Goal: Transaction & Acquisition: Purchase product/service

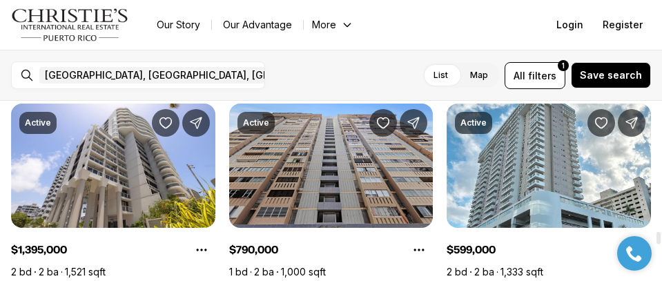
scroll to position [3383, 0]
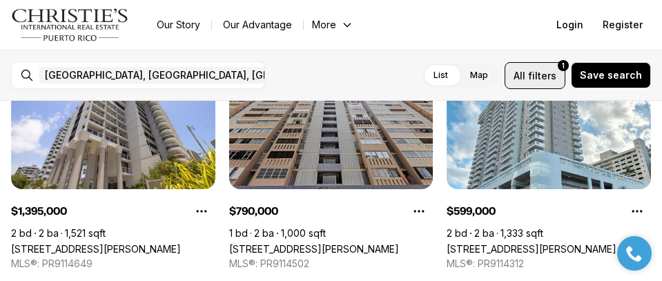
click at [532, 72] on span "All filters 1" at bounding box center [535, 75] width 43 height 14
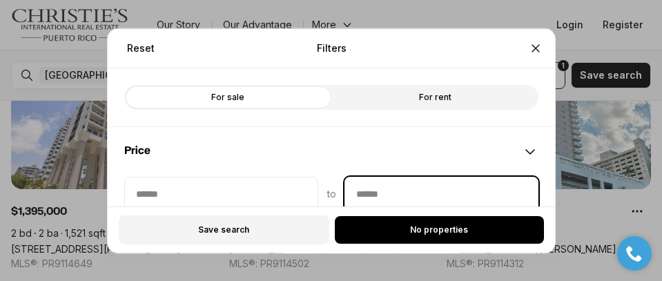
click at [417, 196] on input "priceMax" at bounding box center [441, 193] width 193 height 33
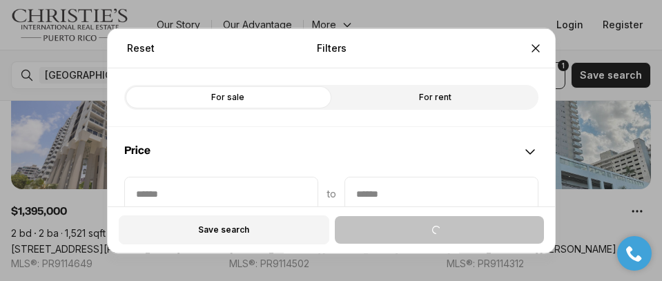
click at [525, 223] on icon "Maximum" at bounding box center [530, 228] width 11 height 11
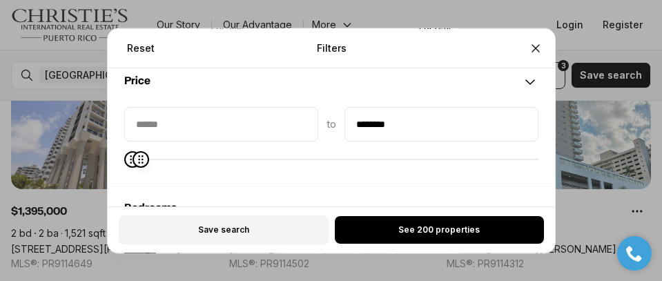
type input "********"
click at [130, 160] on span at bounding box center [331, 159] width 414 height 1
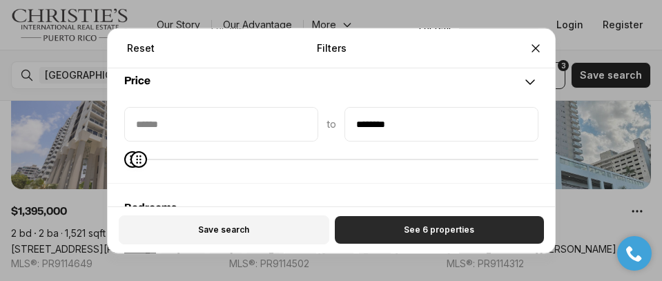
click at [493, 225] on button "See 6 properties" at bounding box center [438, 230] width 209 height 28
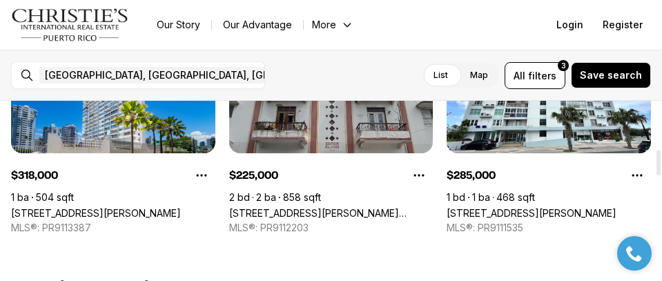
scroll to position [276, 0]
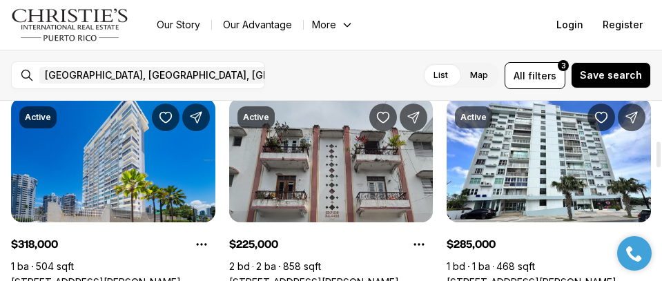
click at [320, 276] on link "[STREET_ADDRESS][PERSON_NAME][PERSON_NAME]" at bounding box center [331, 282] width 204 height 12
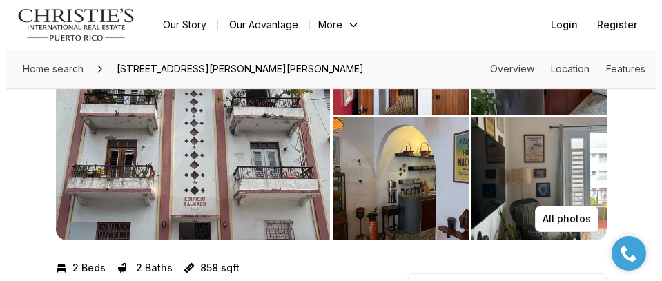
scroll to position [69, 0]
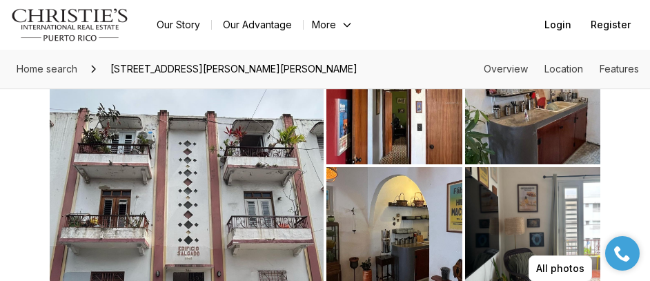
click at [182, 163] on img "View image gallery" at bounding box center [187, 165] width 274 height 249
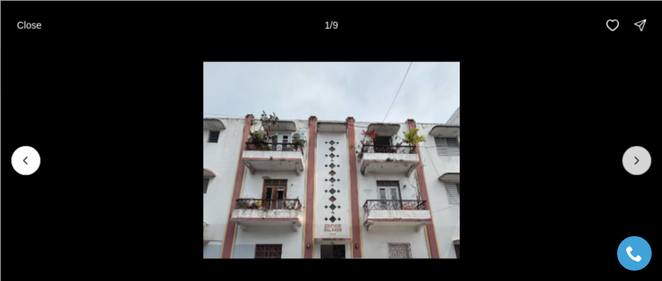
click at [639, 157] on icon "Next slide" at bounding box center [637, 160] width 14 height 14
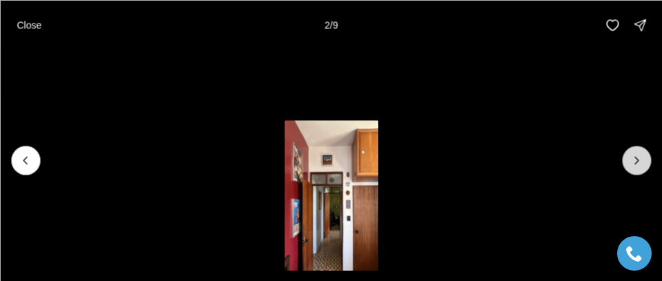
click at [639, 157] on icon "Next slide" at bounding box center [637, 160] width 14 height 14
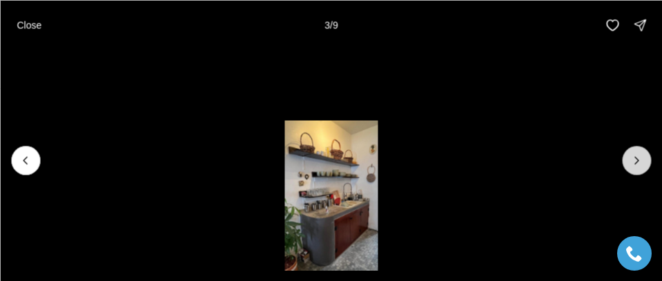
click at [639, 157] on icon "Next slide" at bounding box center [637, 160] width 14 height 14
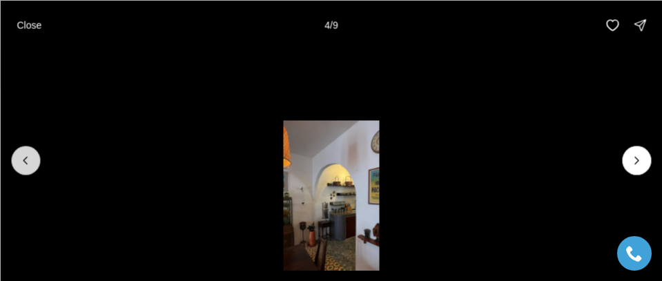
click at [38, 162] on button "Previous slide" at bounding box center [25, 160] width 29 height 29
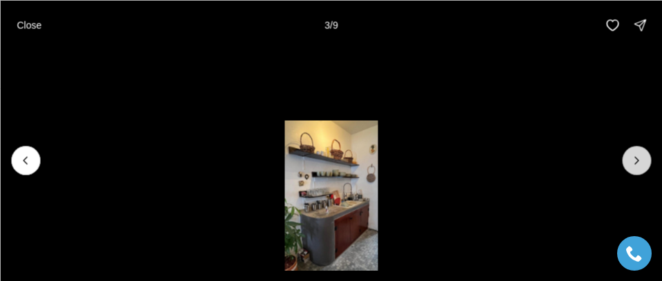
click at [640, 157] on icon "Next slide" at bounding box center [637, 160] width 14 height 14
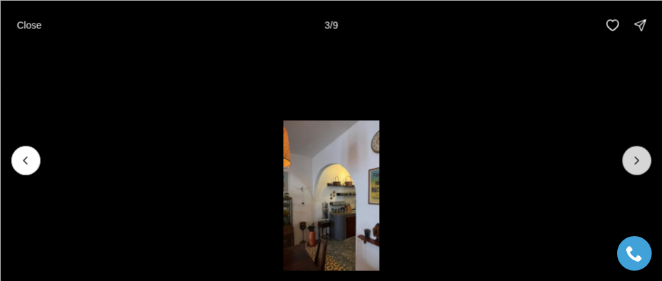
click at [640, 157] on icon "Next slide" at bounding box center [637, 160] width 14 height 14
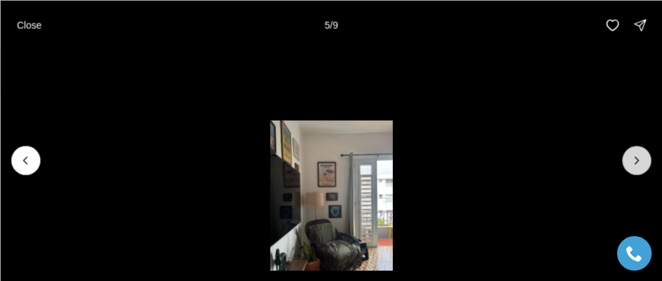
click at [640, 157] on icon "Next slide" at bounding box center [637, 160] width 14 height 14
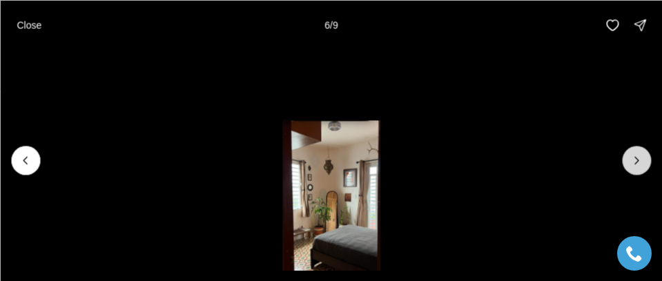
click at [640, 157] on icon "Next slide" at bounding box center [637, 160] width 14 height 14
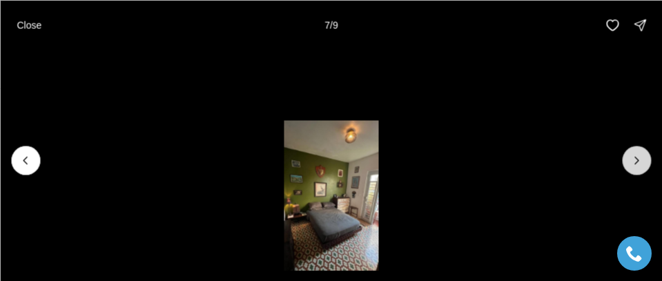
click at [640, 157] on icon "Next slide" at bounding box center [637, 160] width 14 height 14
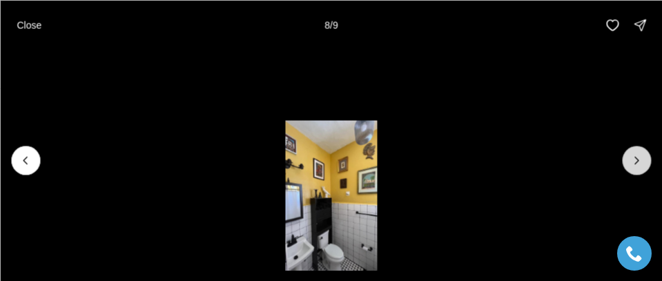
click at [641, 157] on icon "Next slide" at bounding box center [637, 160] width 14 height 14
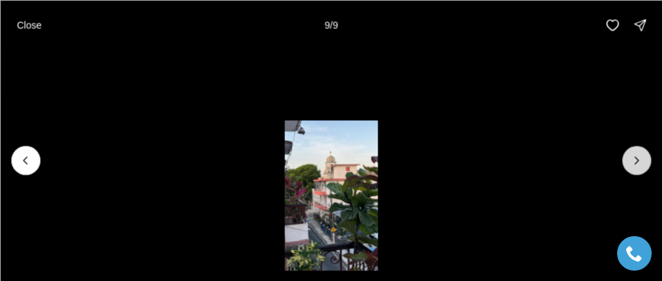
click at [642, 157] on div at bounding box center [636, 160] width 29 height 29
click at [648, 153] on div at bounding box center [636, 160] width 29 height 29
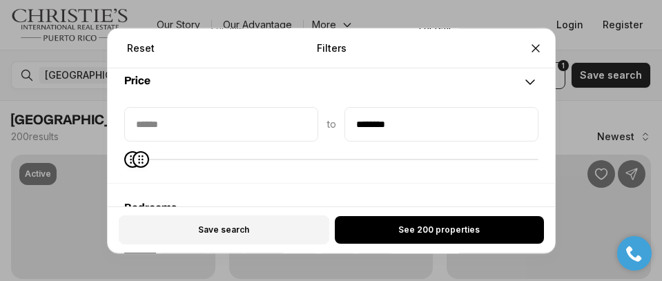
type input "********"
click at [135, 159] on icon "Maximum" at bounding box center [140, 159] width 11 height 11
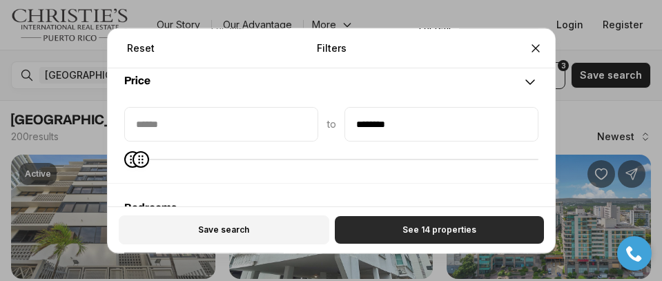
click at [478, 229] on button "See 14 properties" at bounding box center [438, 230] width 209 height 28
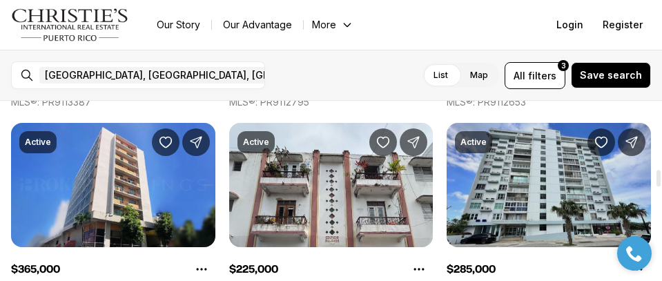
scroll to position [760, 0]
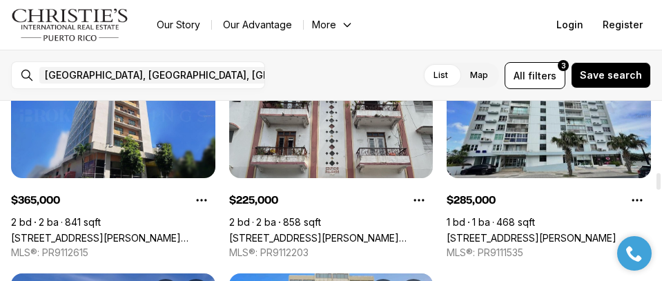
click at [528, 232] on link "[STREET_ADDRESS][PERSON_NAME]" at bounding box center [532, 238] width 170 height 12
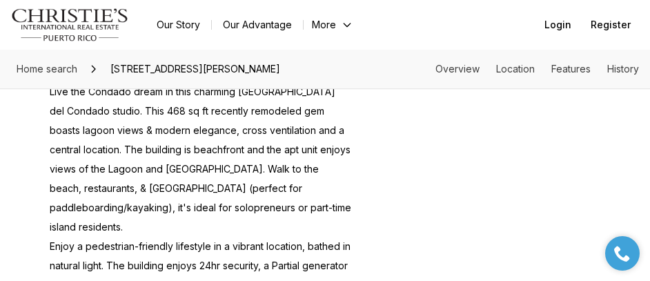
scroll to position [760, 0]
